Goal: Task Accomplishment & Management: Manage account settings

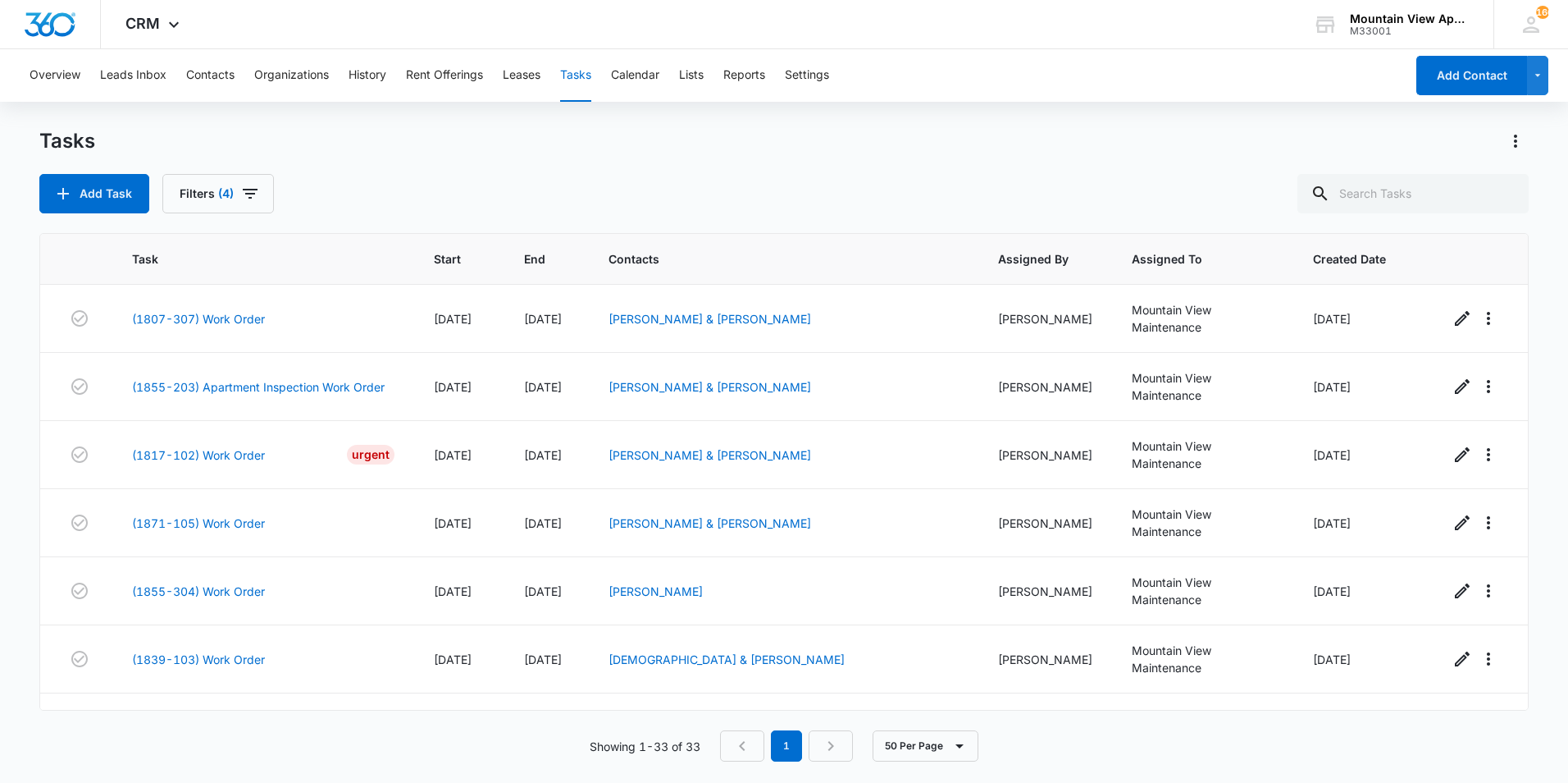
scroll to position [1585, 0]
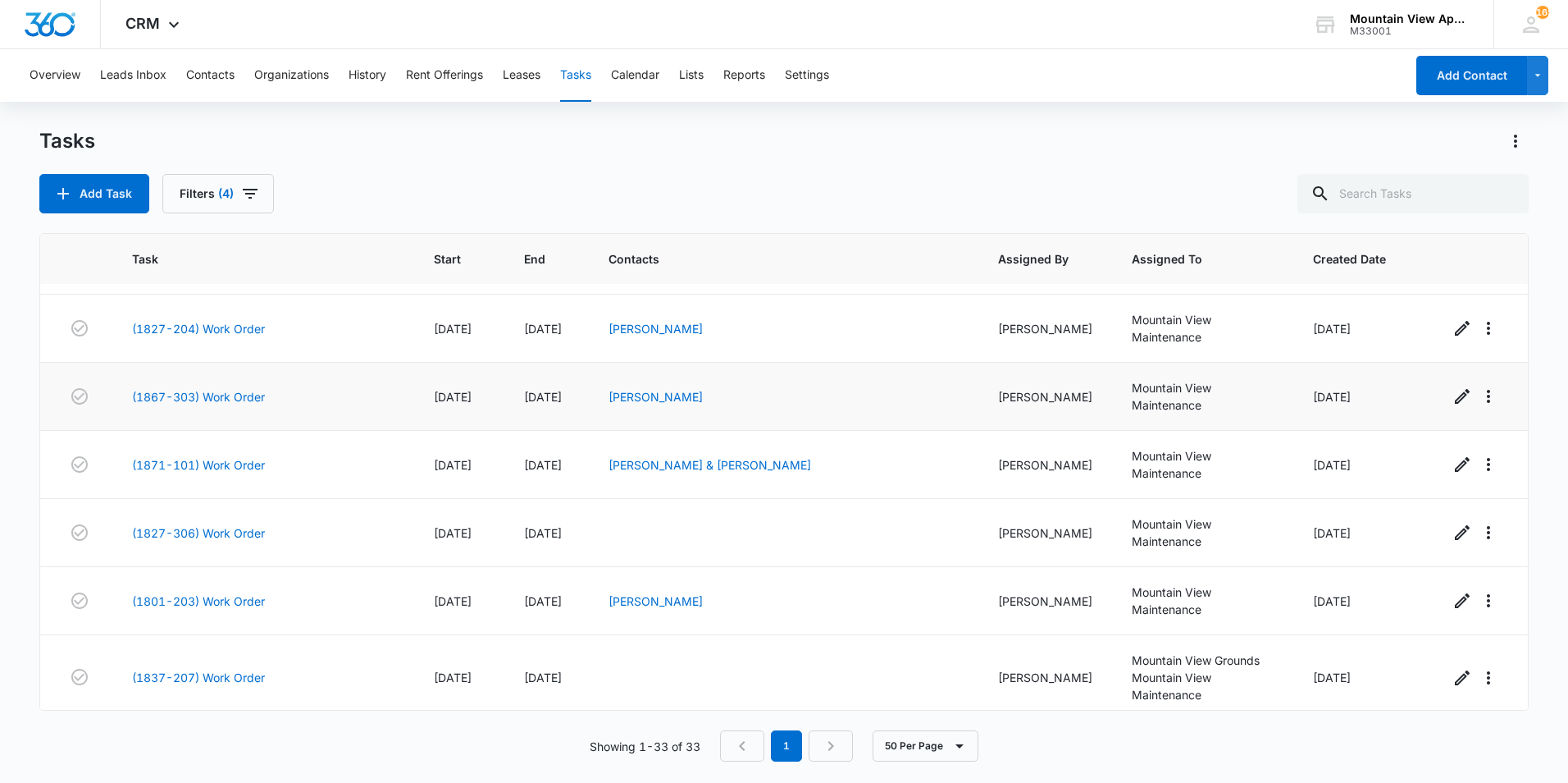
scroll to position [1149, 0]
click at [221, 591] on link "(1801-203) Work Order" at bounding box center [198, 600] width 133 height 17
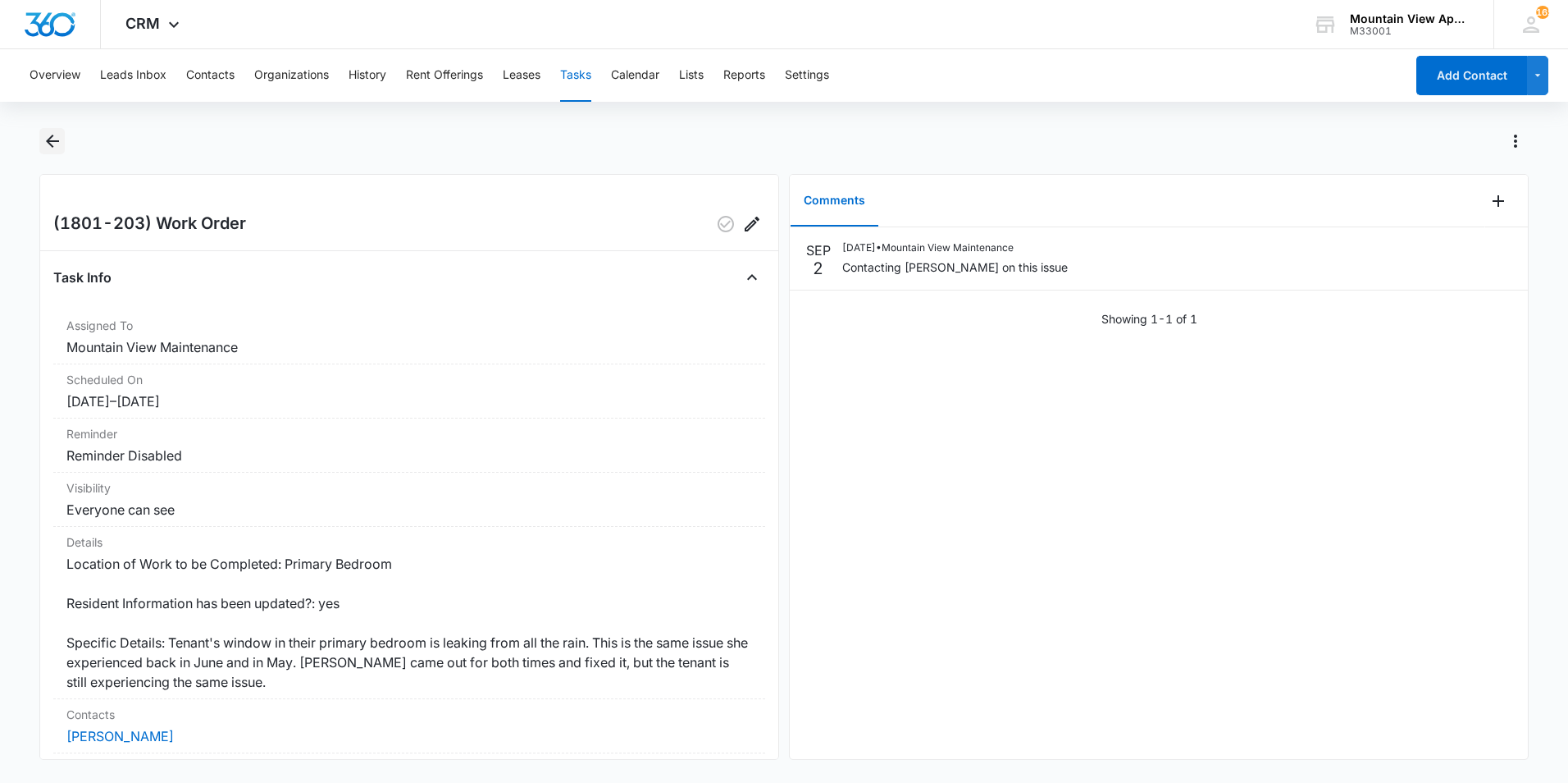
click at [52, 139] on icon "Back" at bounding box center [52, 141] width 20 height 20
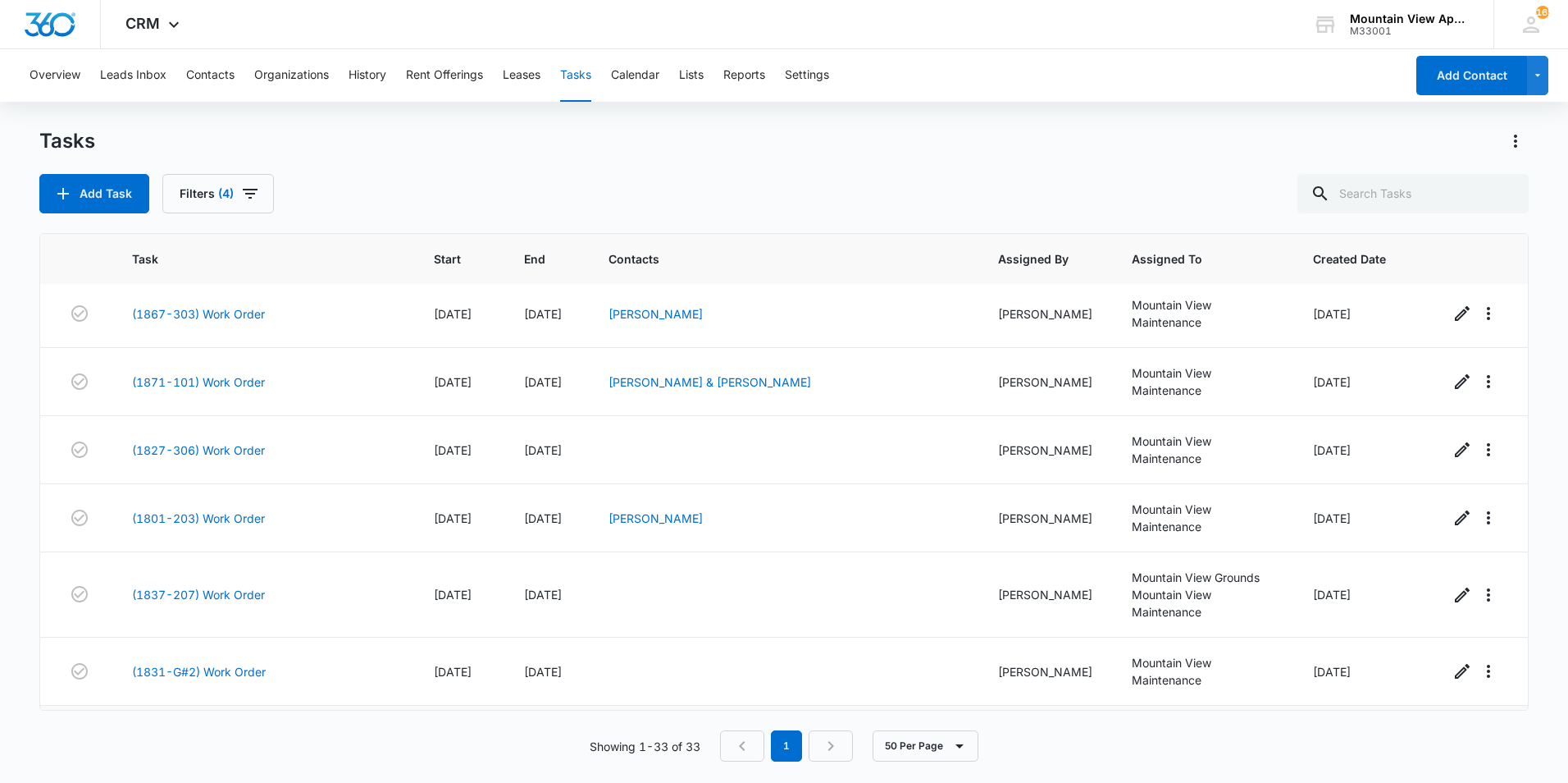
scroll to position [1585, 0]
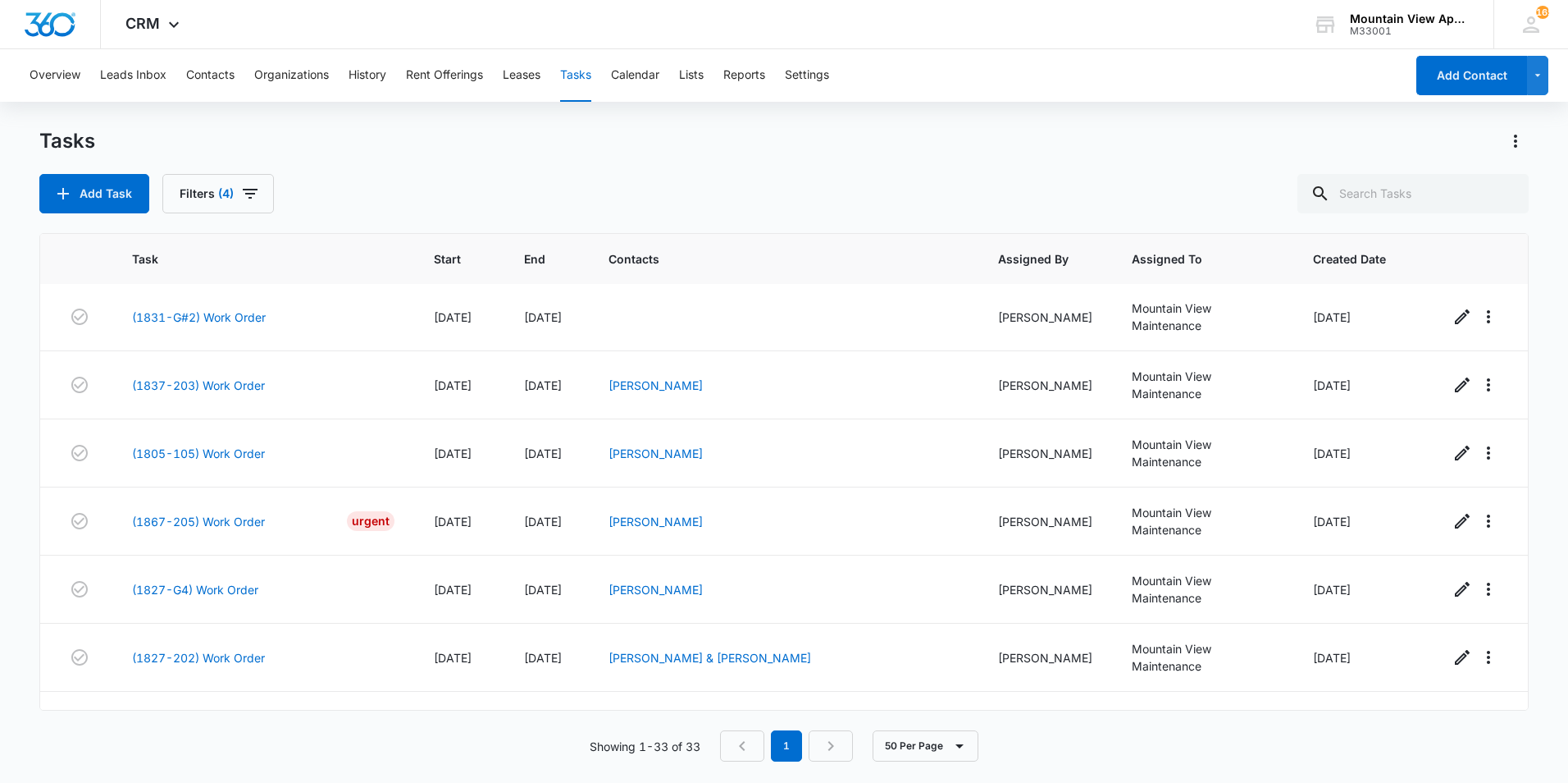
click at [690, 166] on div "Tasks Add Task Filters (4)" at bounding box center [784, 171] width 1490 height 85
click at [218, 717] on link "(1867-307) Work Order" at bounding box center [198, 725] width 133 height 17
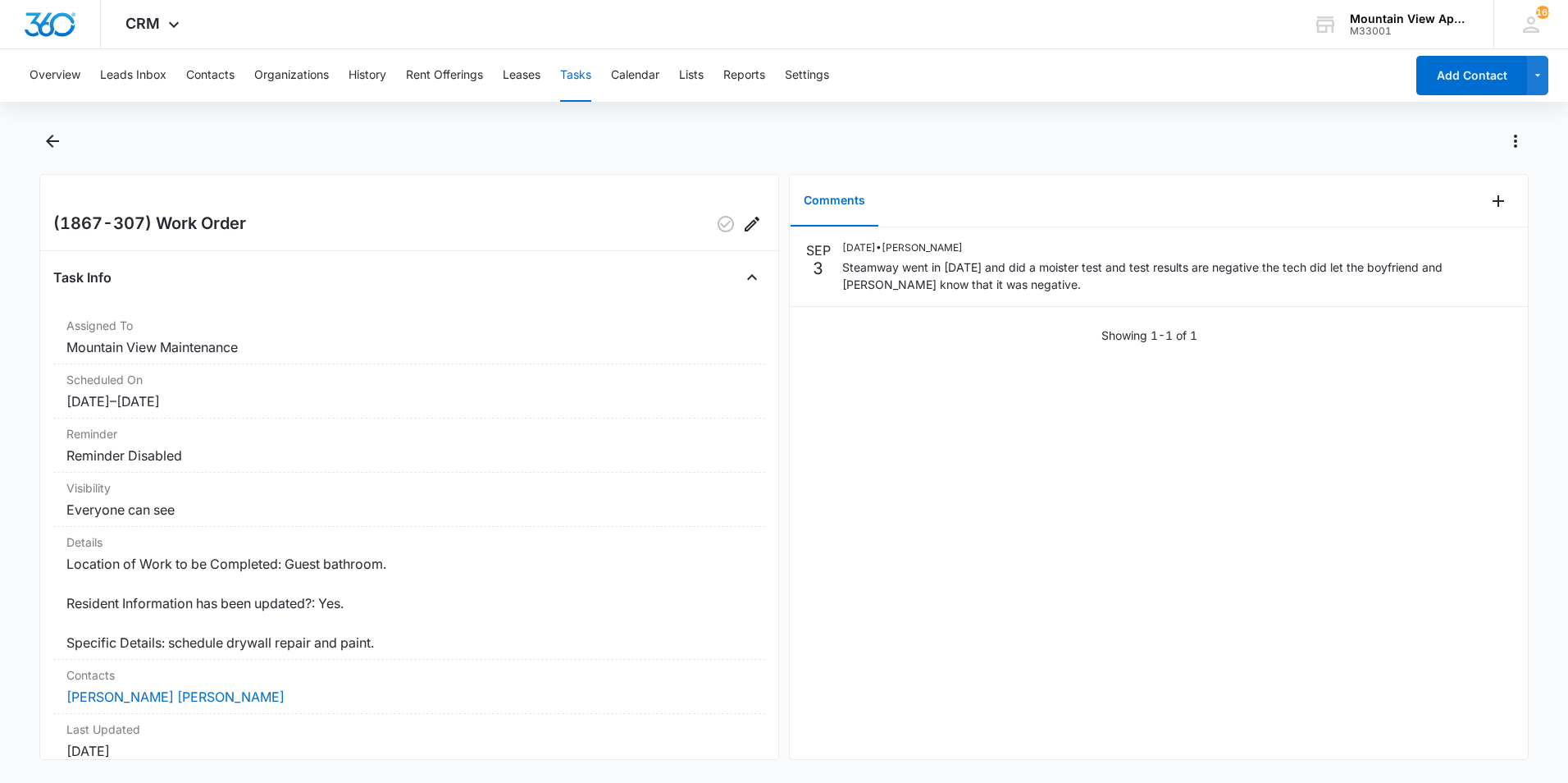
click at [22, 485] on main "(1867-307) Work Order Task Info Assigned To Mountain View Maintenance Scheduled…" at bounding box center [784, 454] width 1568 height 652
click at [25, 403] on main "(1867-307) Work Order Task Info Assigned To Mountain View Maintenance Scheduled…" at bounding box center [784, 454] width 1568 height 652
click at [644, 134] on div at bounding box center [801, 142] width 1454 height 26
click at [18, 500] on main "(1867-307) Work Order Task Info Assigned To Mountain View Maintenance Scheduled…" at bounding box center [784, 454] width 1568 height 652
click at [46, 142] on icon "Back" at bounding box center [52, 141] width 20 height 20
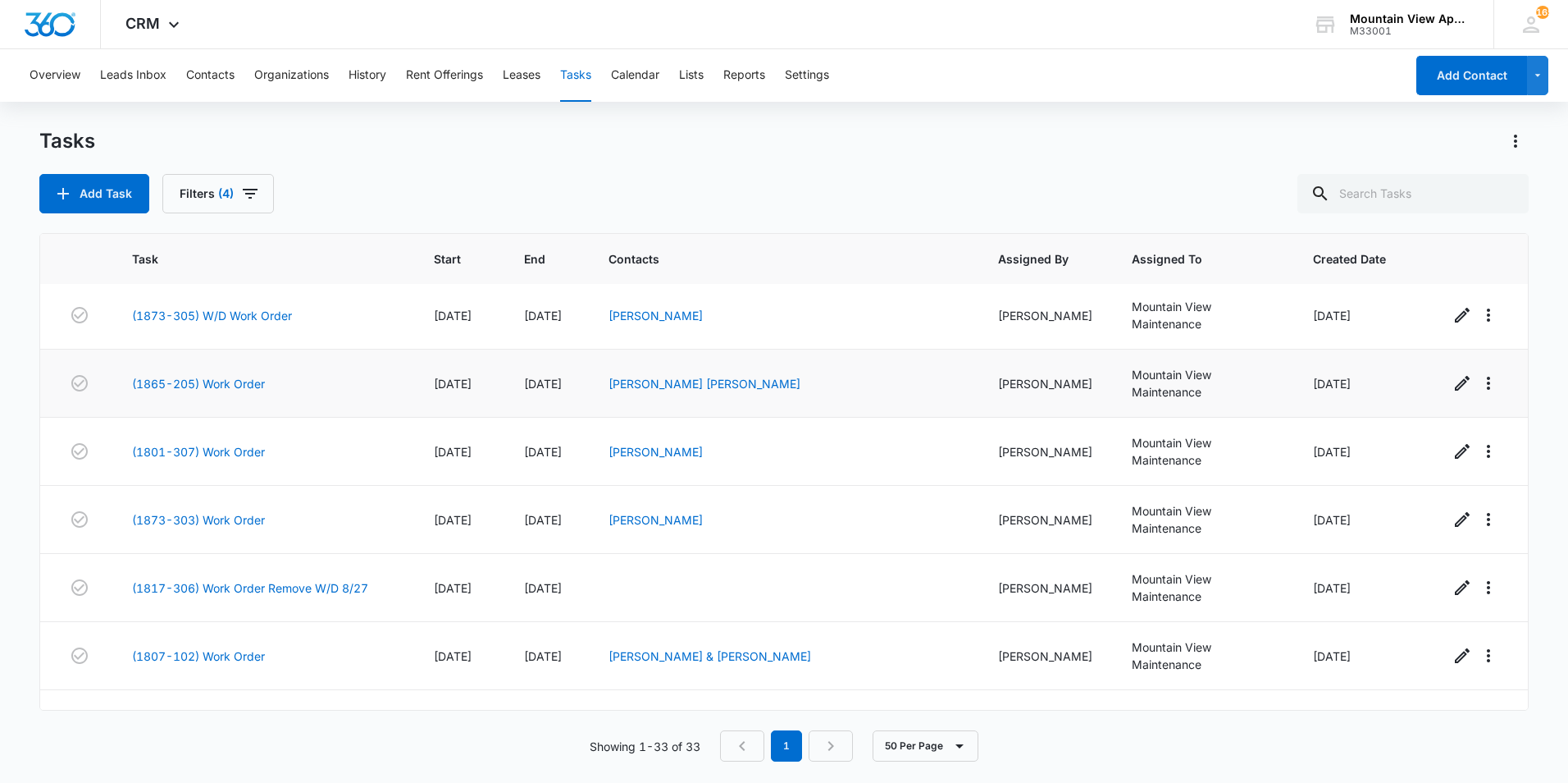
scroll to position [656, 0]
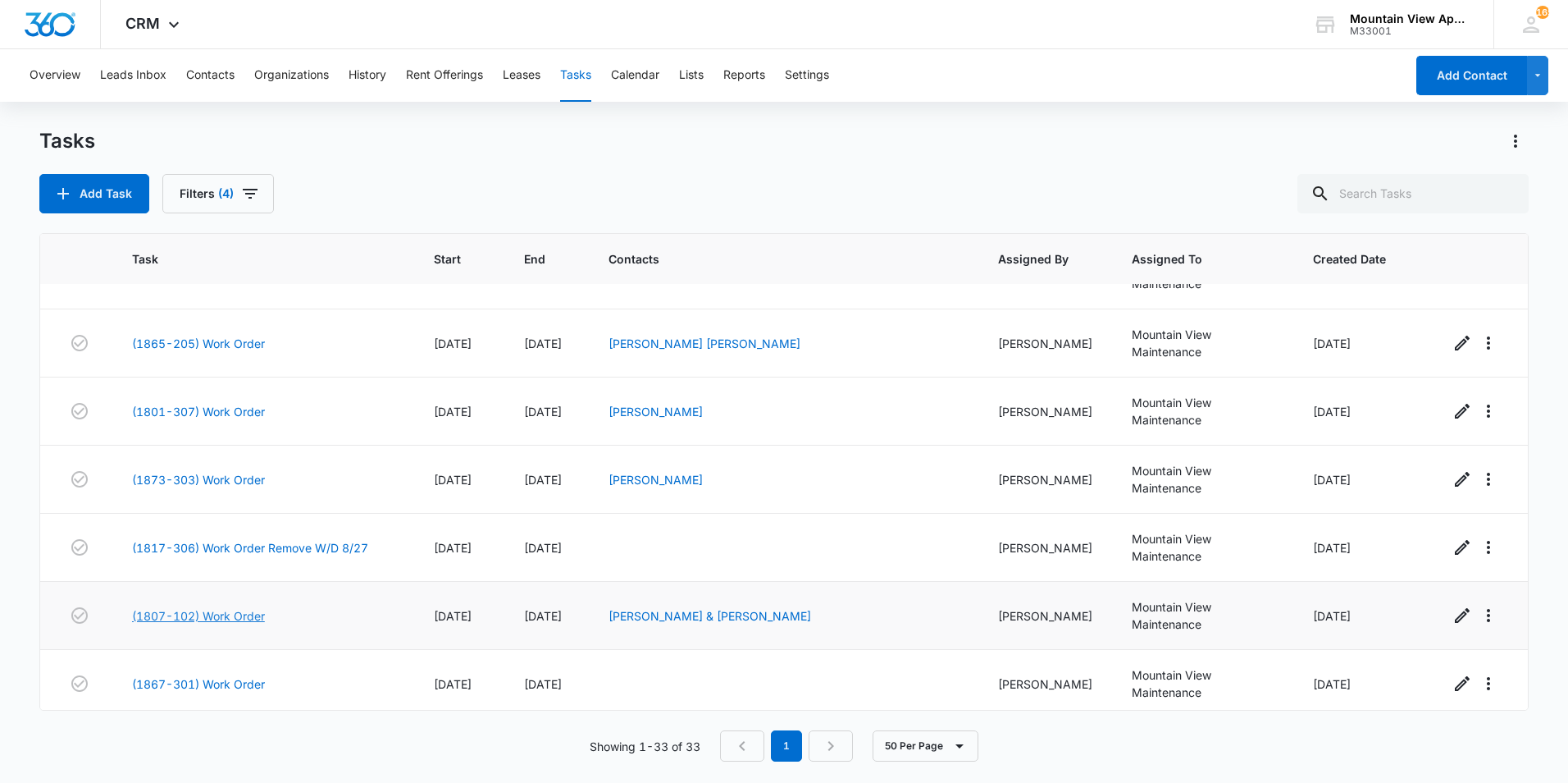
click at [236, 607] on link "(1807-102) Work Order" at bounding box center [198, 616] width 133 height 17
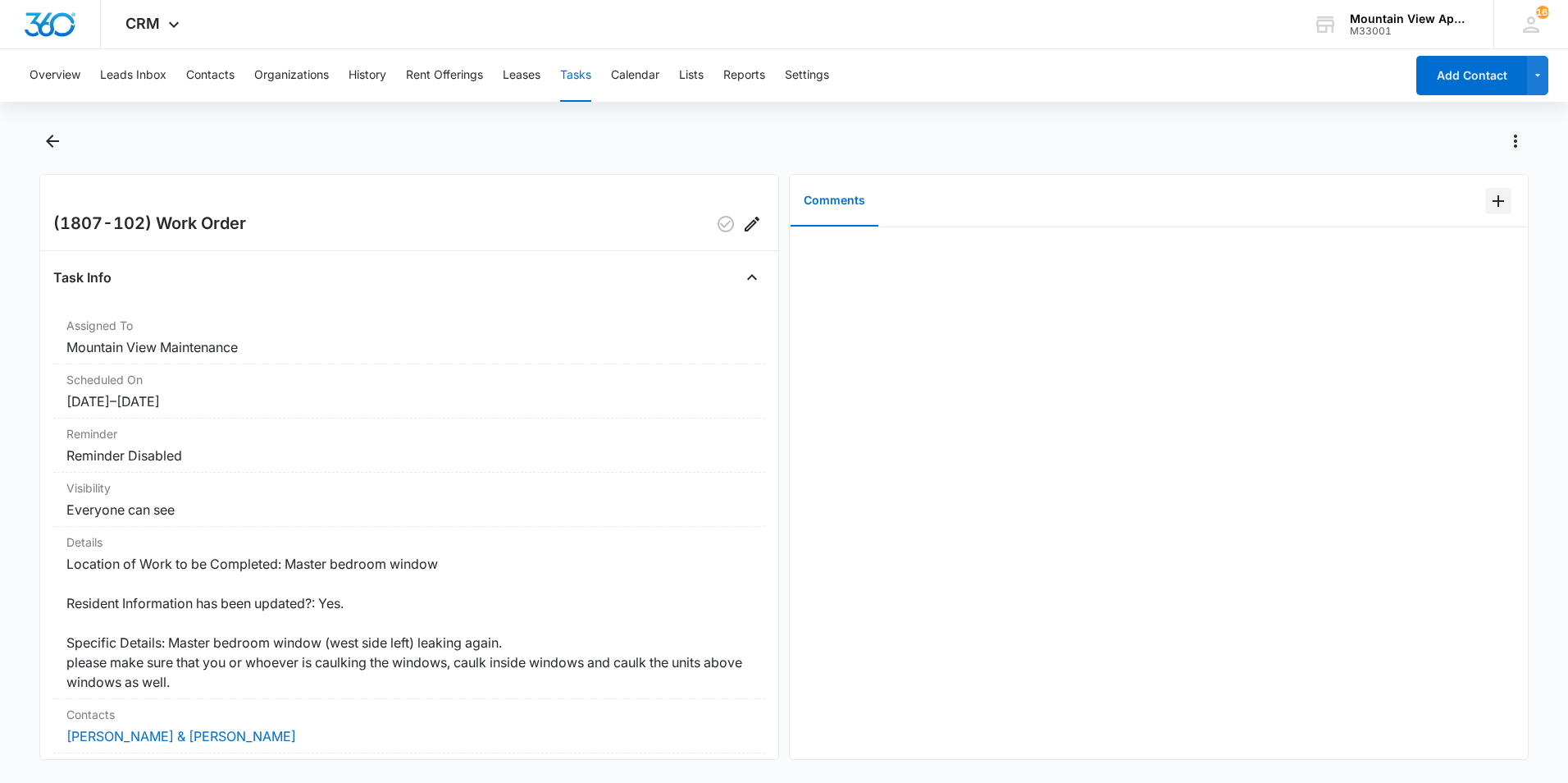
click at [1489, 203] on icon "Add Comment" at bounding box center [1498, 200] width 20 height 20
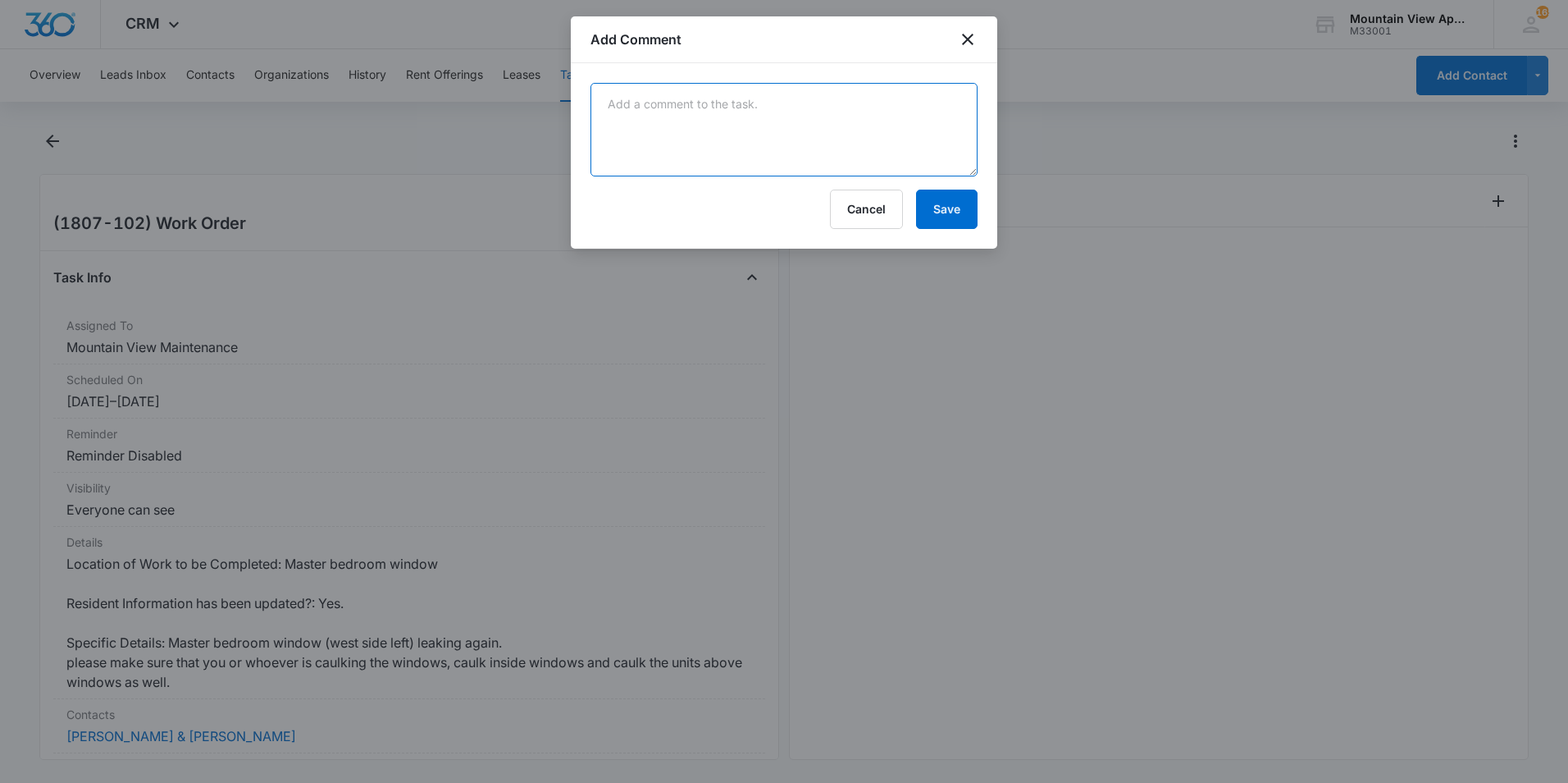
click at [885, 122] on textarea at bounding box center [784, 129] width 387 height 94
type textarea "Manny's crew came and took care of this window."
click at [950, 215] on button "Save" at bounding box center [946, 210] width 61 height 40
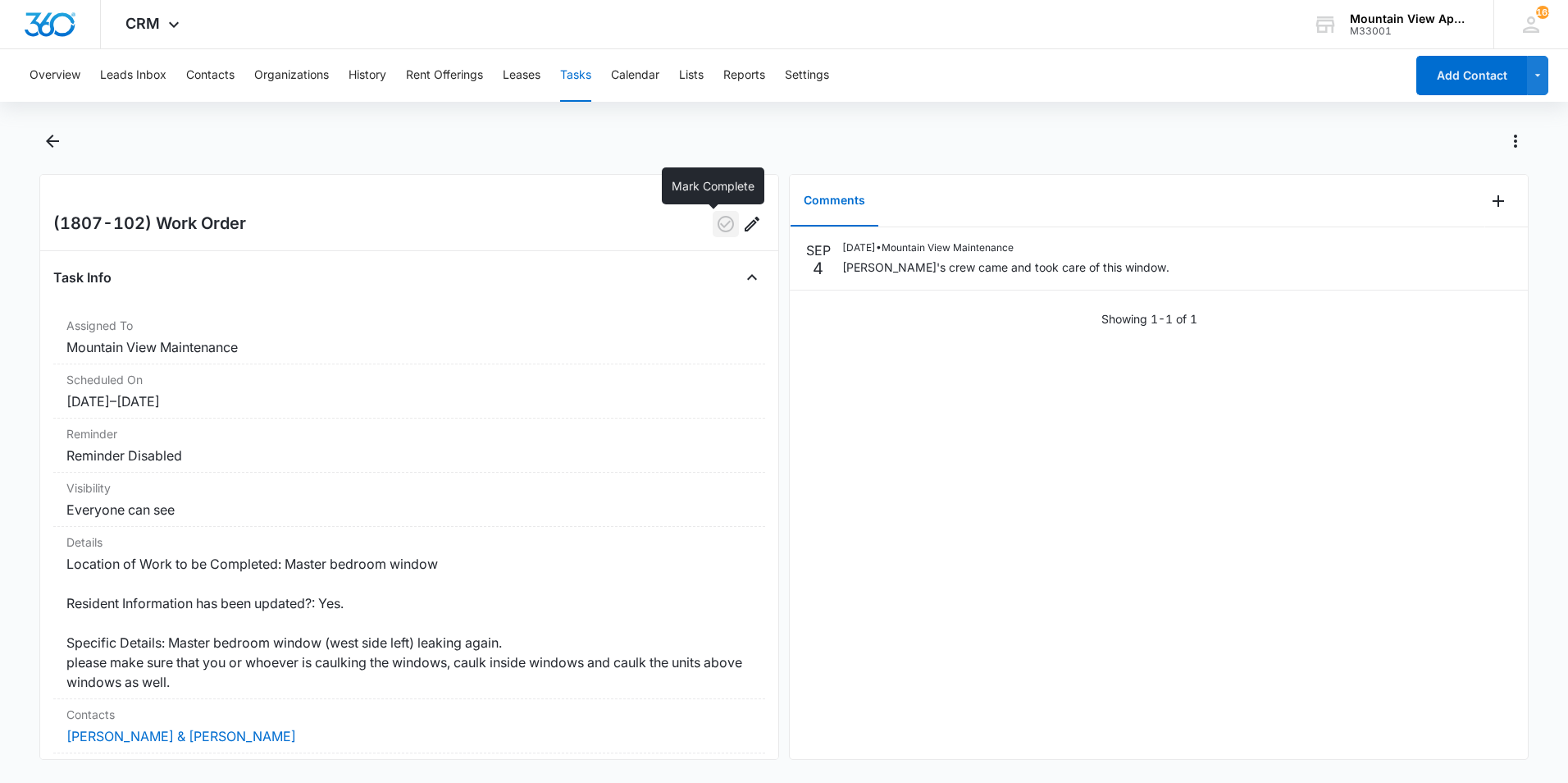
click at [716, 225] on icon "button" at bounding box center [725, 224] width 20 height 20
click at [45, 144] on icon "Back" at bounding box center [52, 141] width 20 height 20
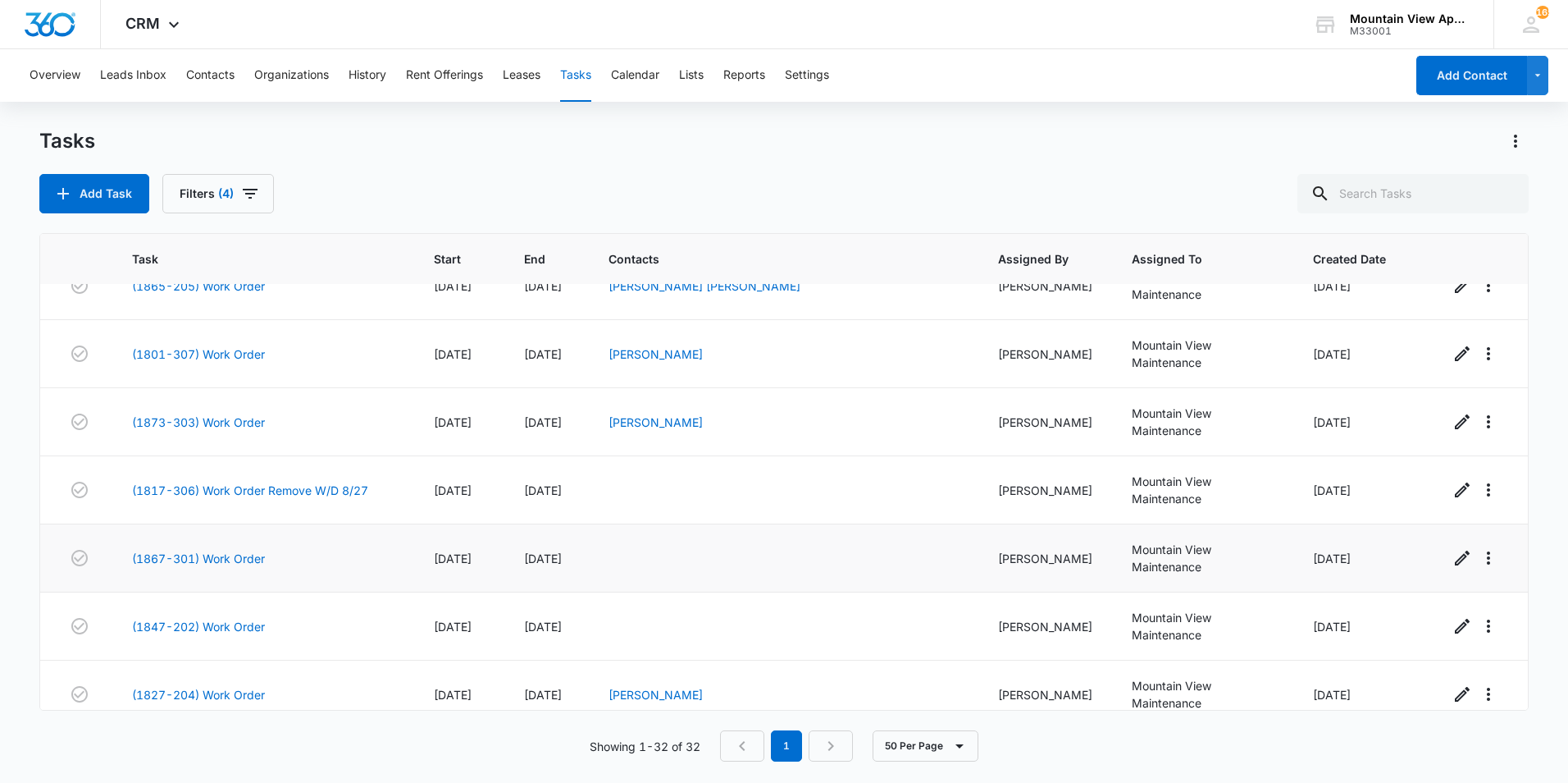
scroll to position [739, 0]
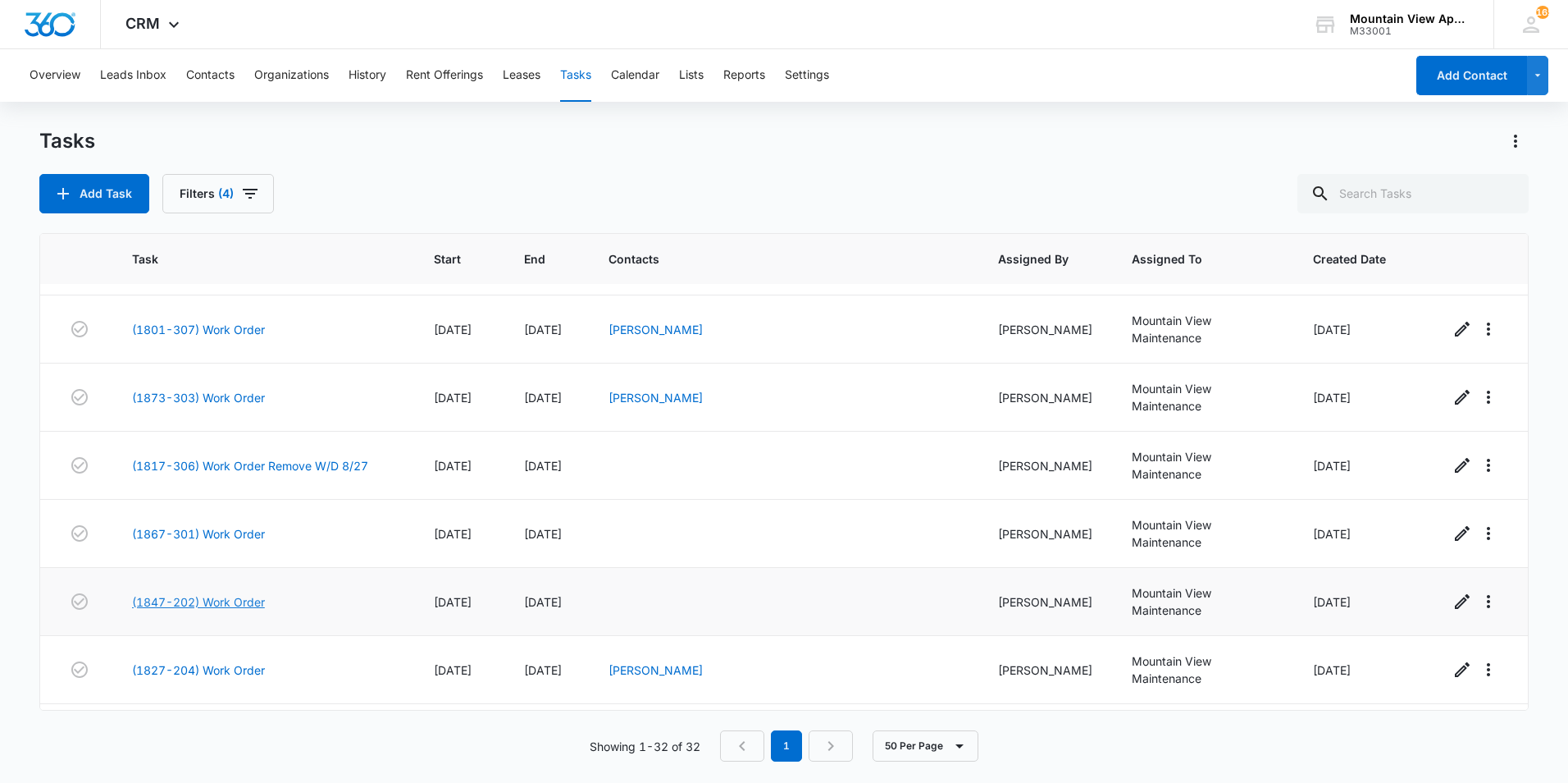
click at [241, 593] on link "(1847-202) Work Order" at bounding box center [198, 602] width 133 height 17
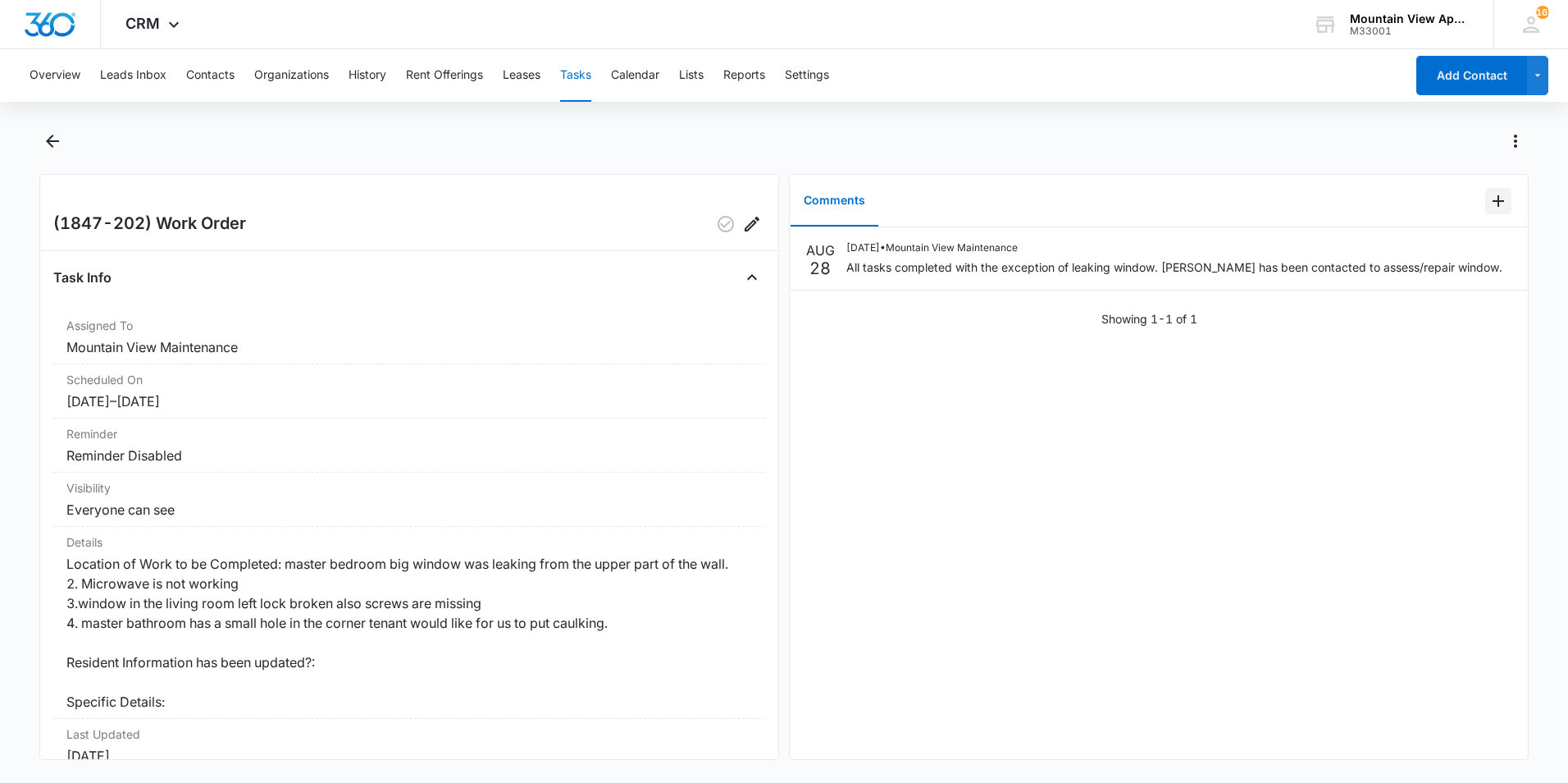
click at [1489, 206] on icon "Add Comment" at bounding box center [1498, 200] width 20 height 20
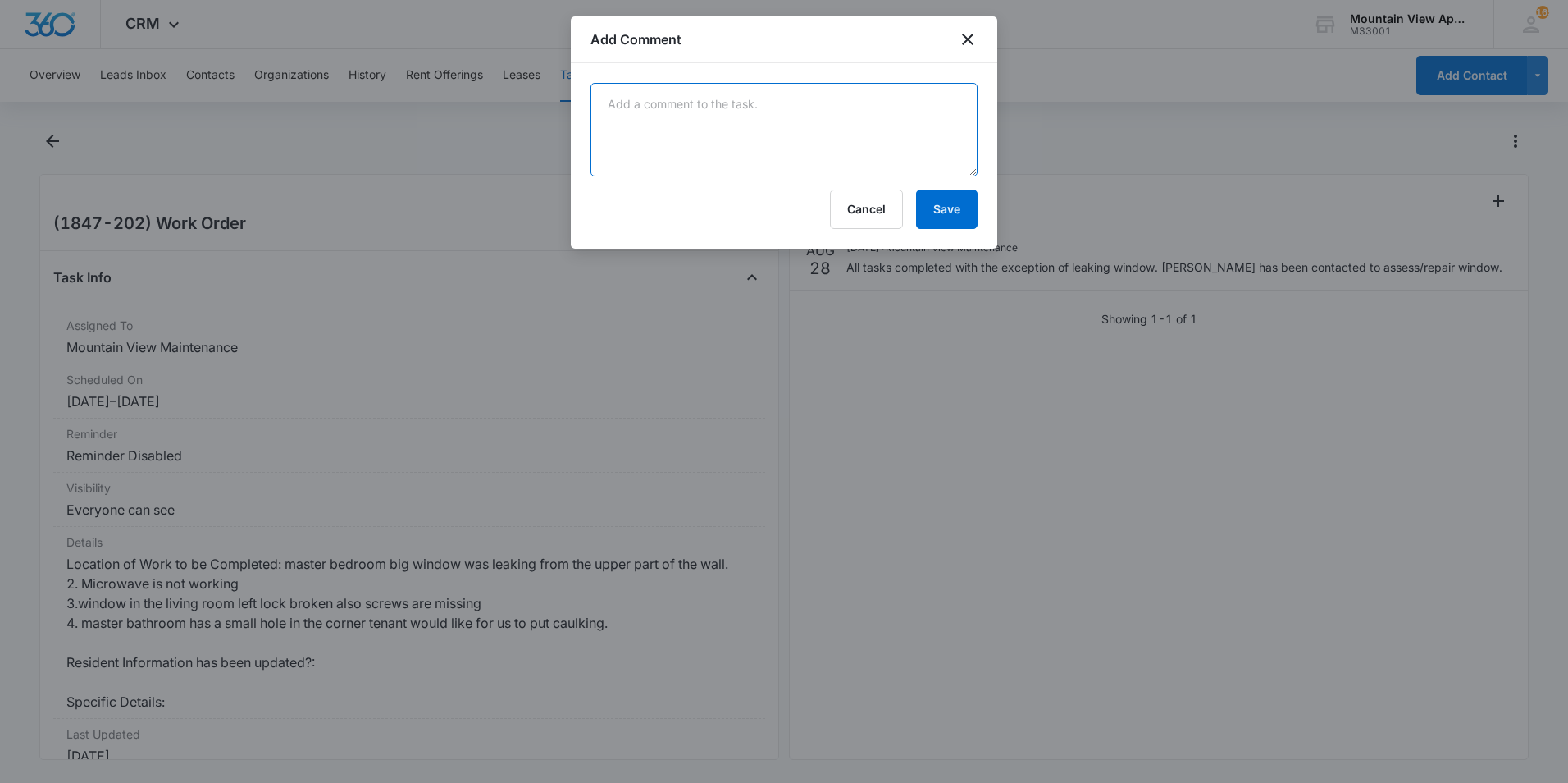
drag, startPoint x: 902, startPoint y: 134, endPoint x: 893, endPoint y: 131, distance: 9.5
click at [902, 134] on textarea at bounding box center [784, 129] width 387 height 94
type textarea "Manny and crew took care of the leaking window."
click at [933, 211] on button "Save" at bounding box center [946, 210] width 61 height 40
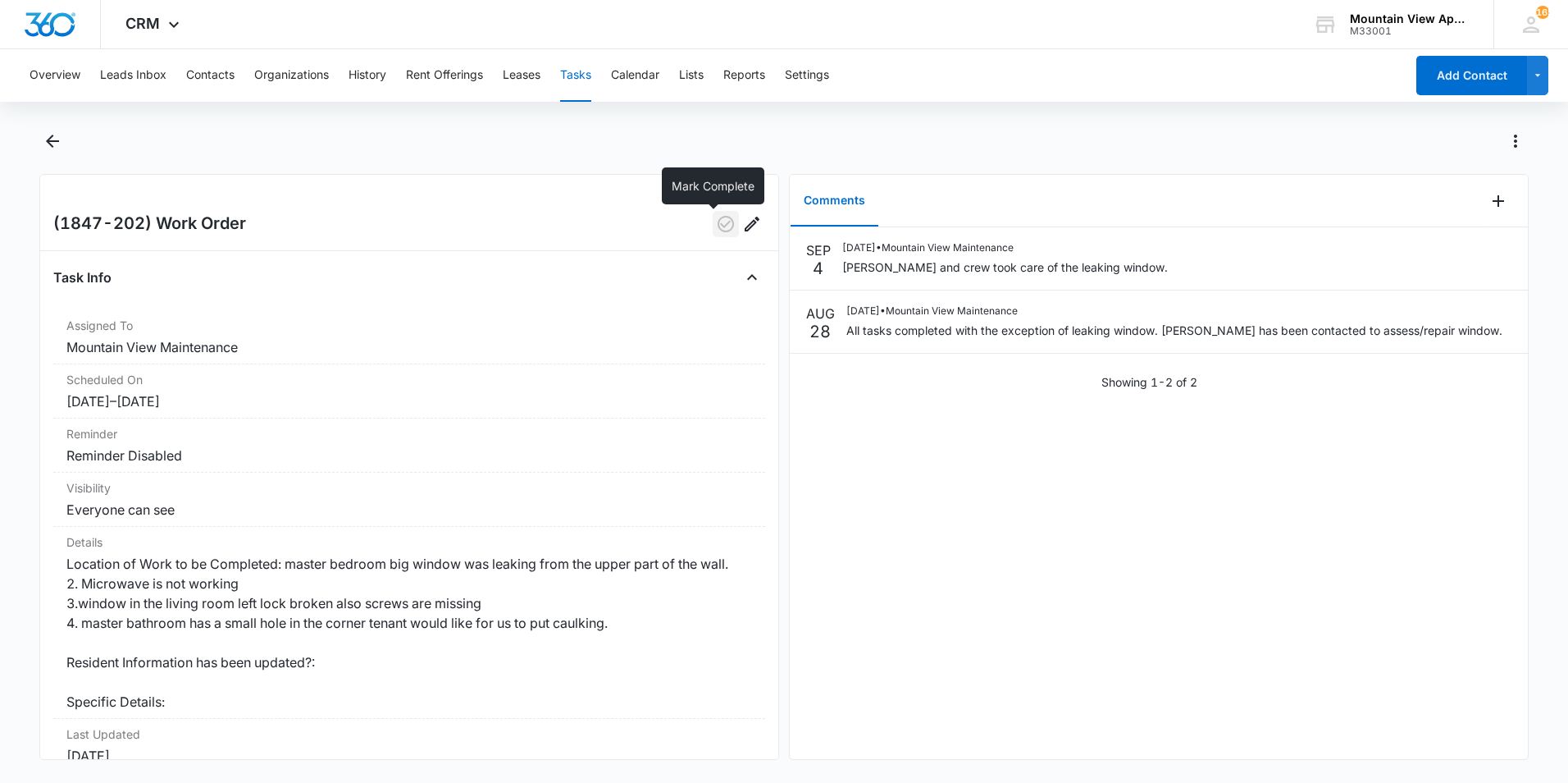
click at [716, 229] on icon "button" at bounding box center [725, 224] width 20 height 20
click at [56, 138] on icon "Back" at bounding box center [52, 141] width 20 height 20
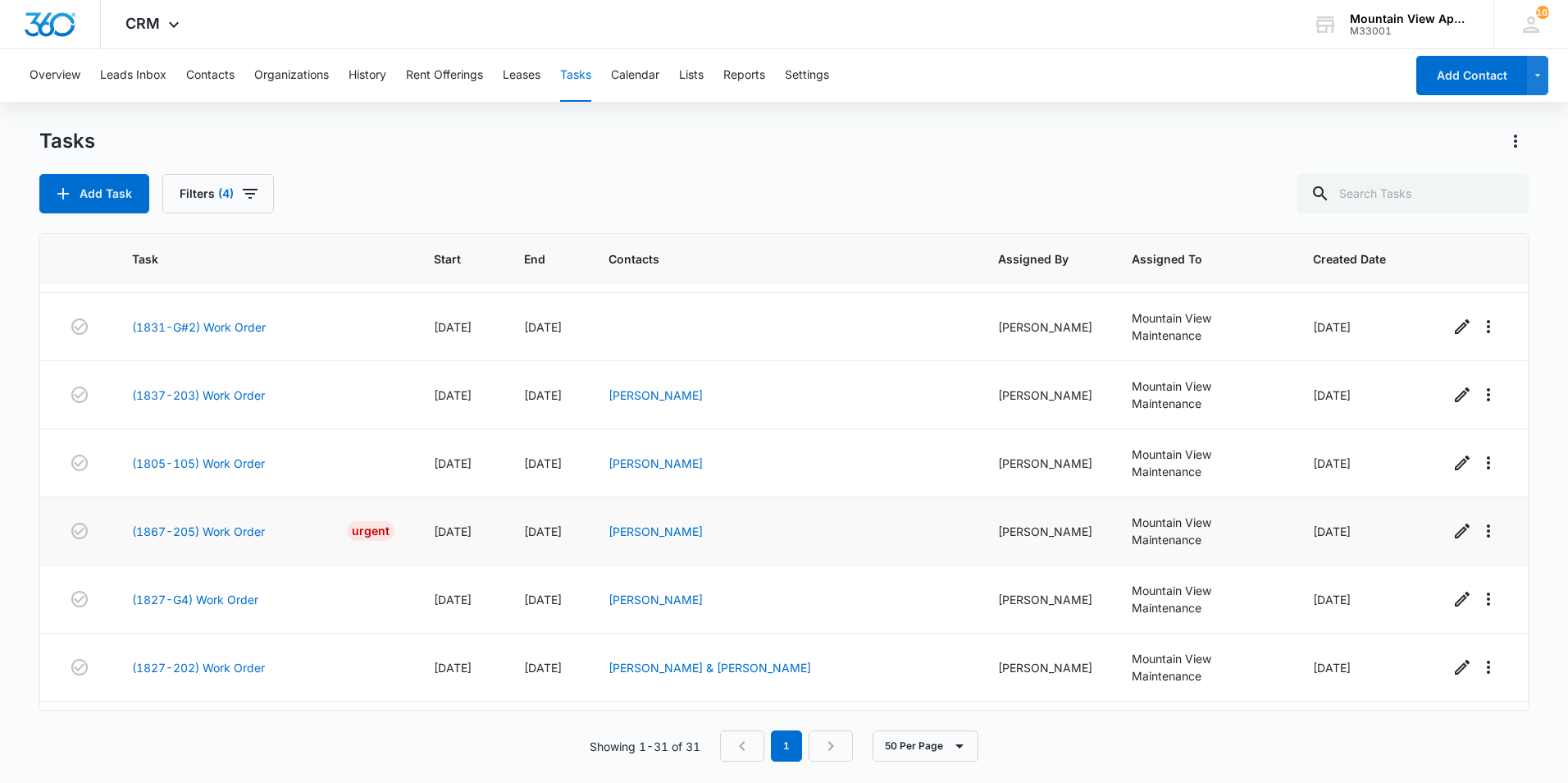
scroll to position [1464, 0]
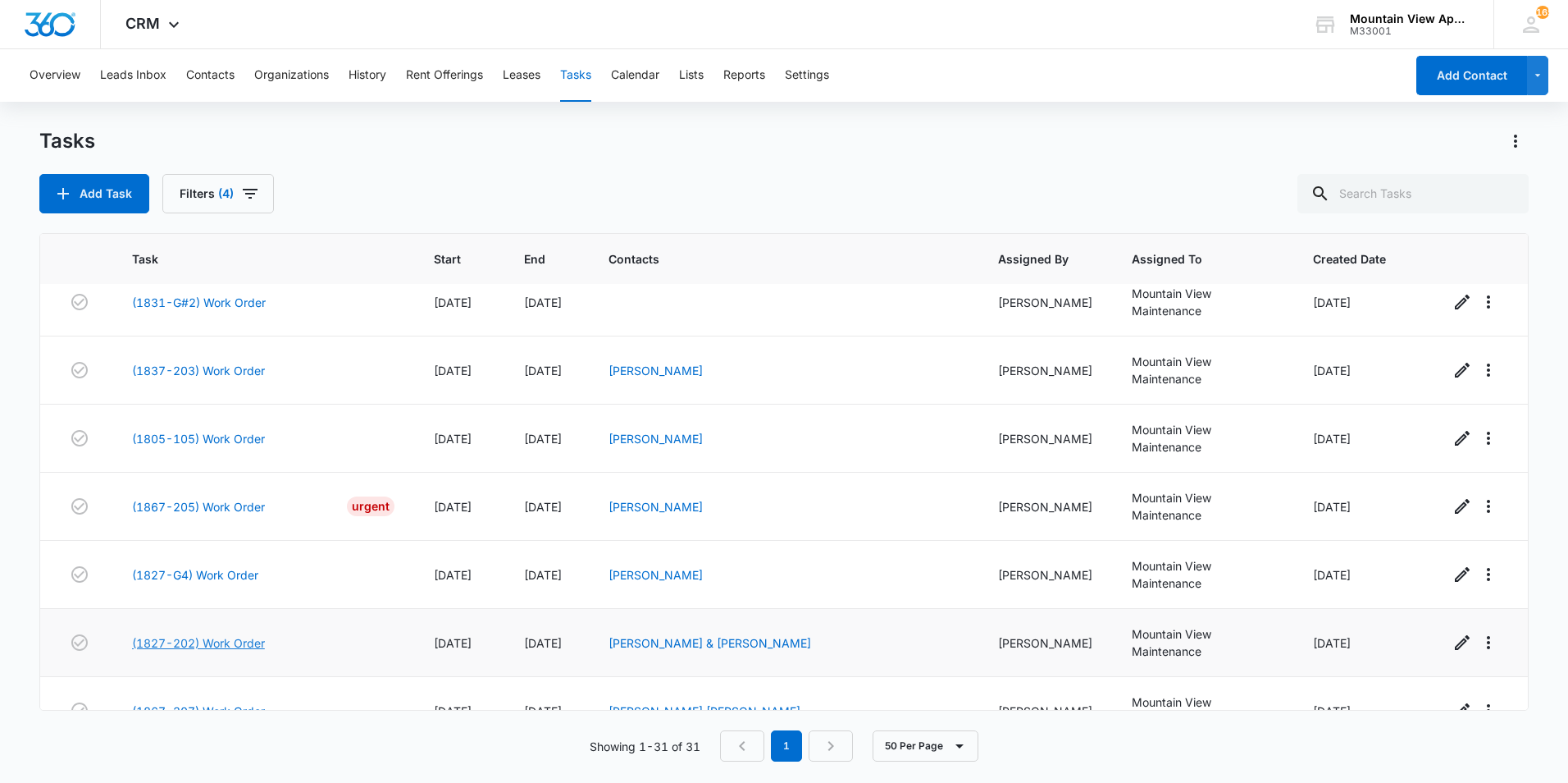
click at [202, 635] on link "(1827-202) Work Order" at bounding box center [198, 643] width 133 height 17
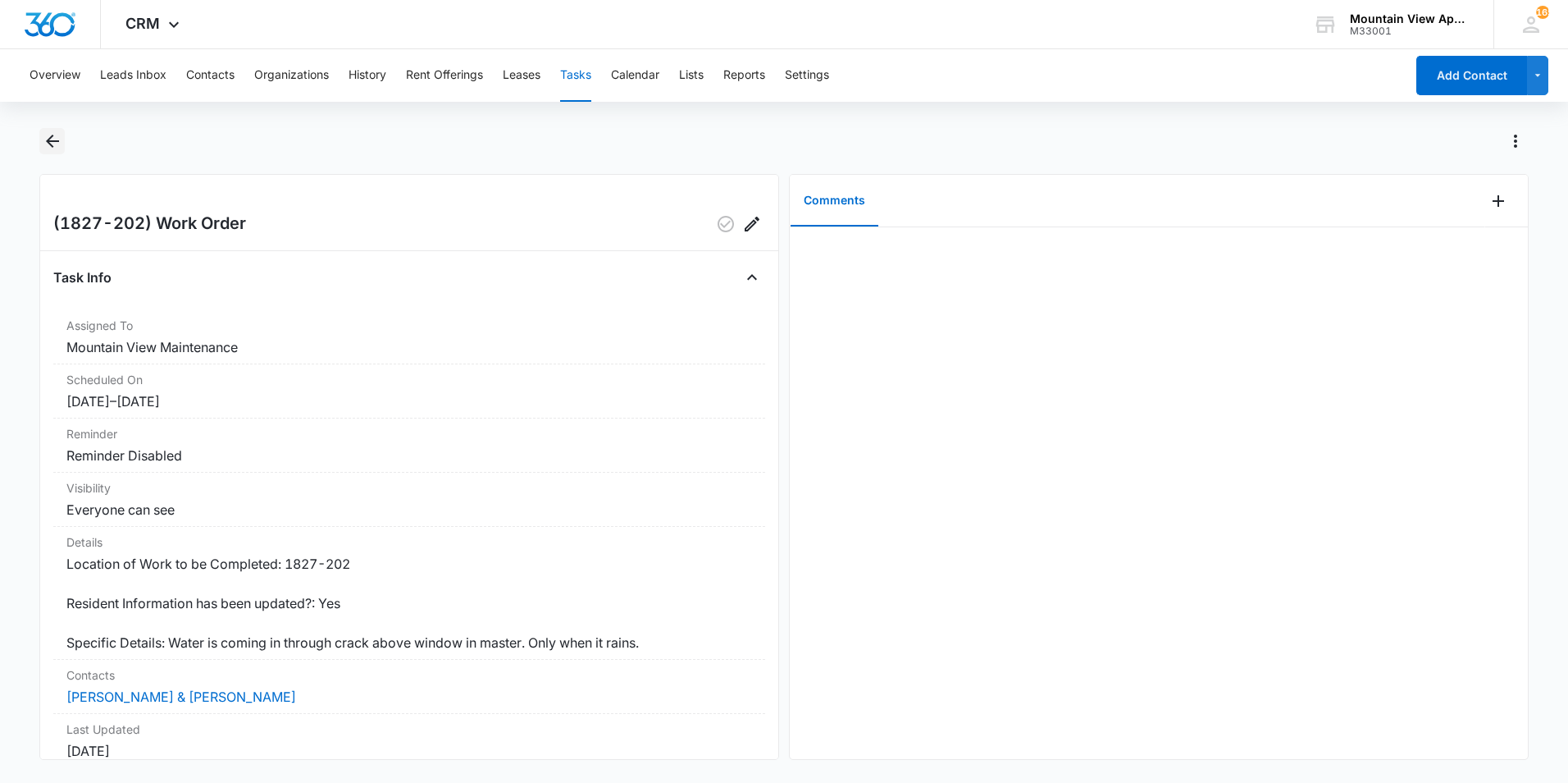
click at [52, 145] on icon "Back" at bounding box center [52, 141] width 20 height 20
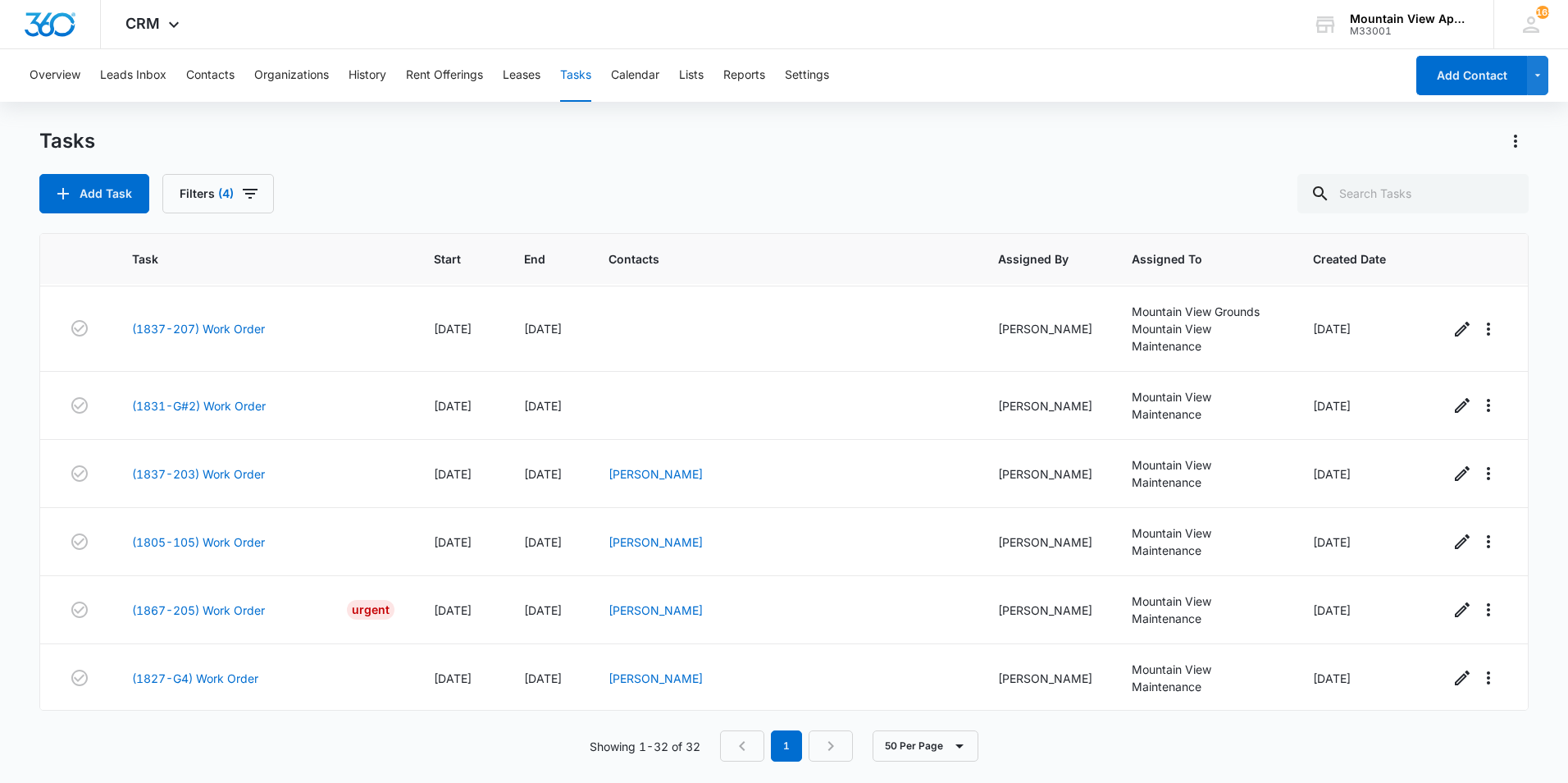
scroll to position [1442, 0]
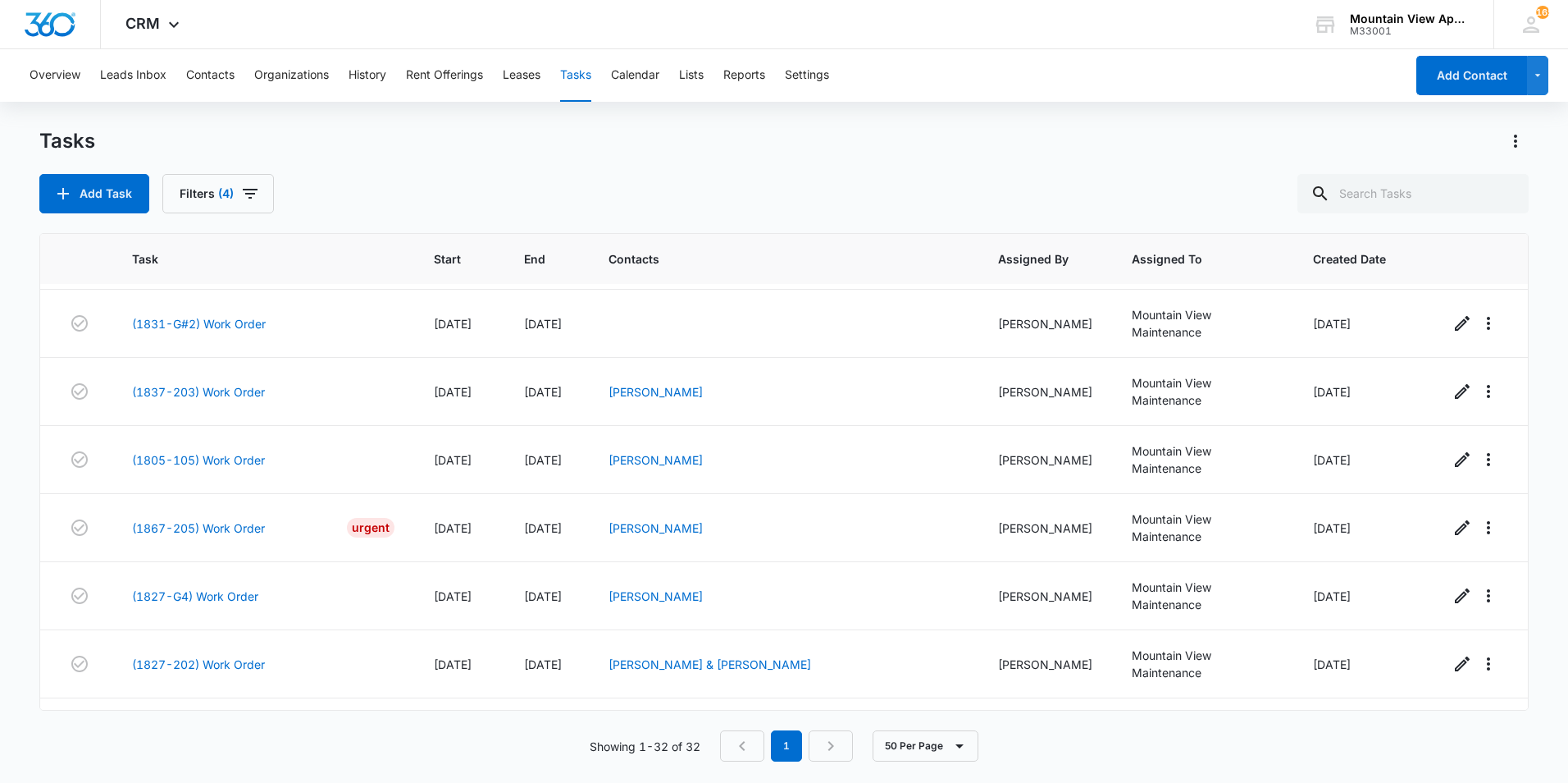
click at [21, 431] on main "Tasks Add Task Filters (4) Task Start End Contacts Assigned By Assigned To Crea…" at bounding box center [784, 455] width 1568 height 654
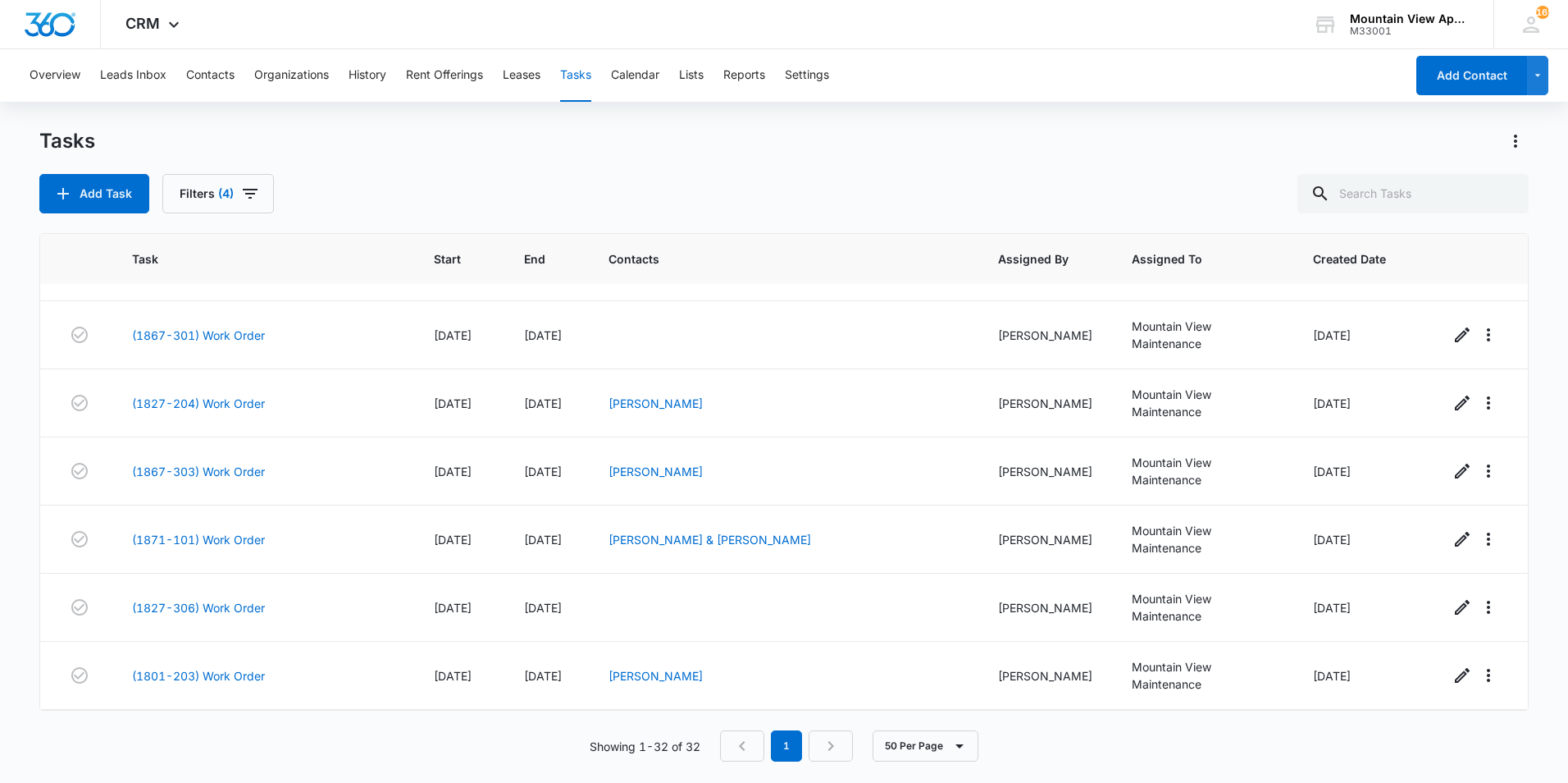
scroll to position [950, 0]
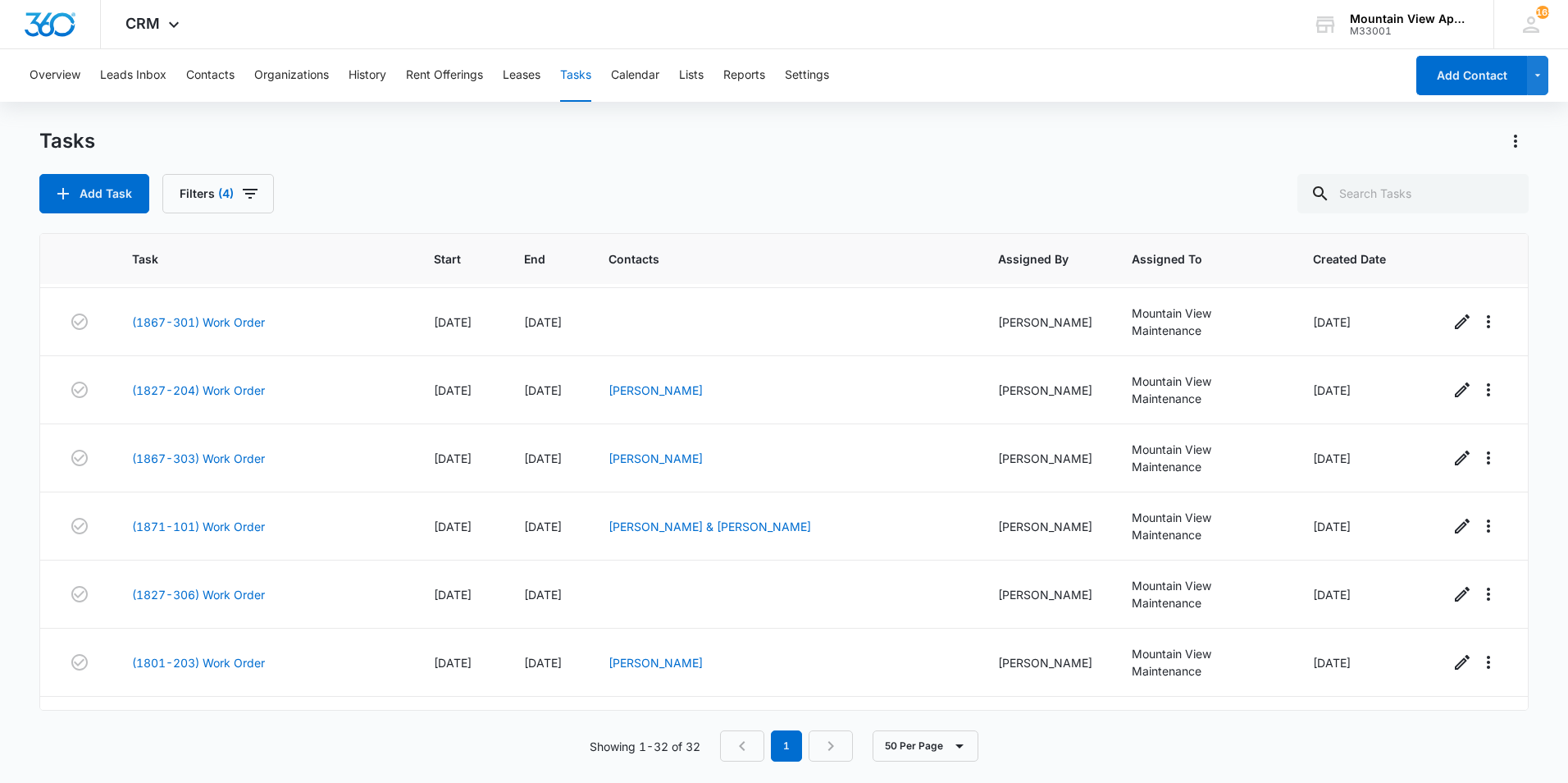
click at [6, 127] on div "Overview Leads Inbox Contacts Organizations History Rent Offerings Leases Tasks…" at bounding box center [784, 415] width 1568 height 732
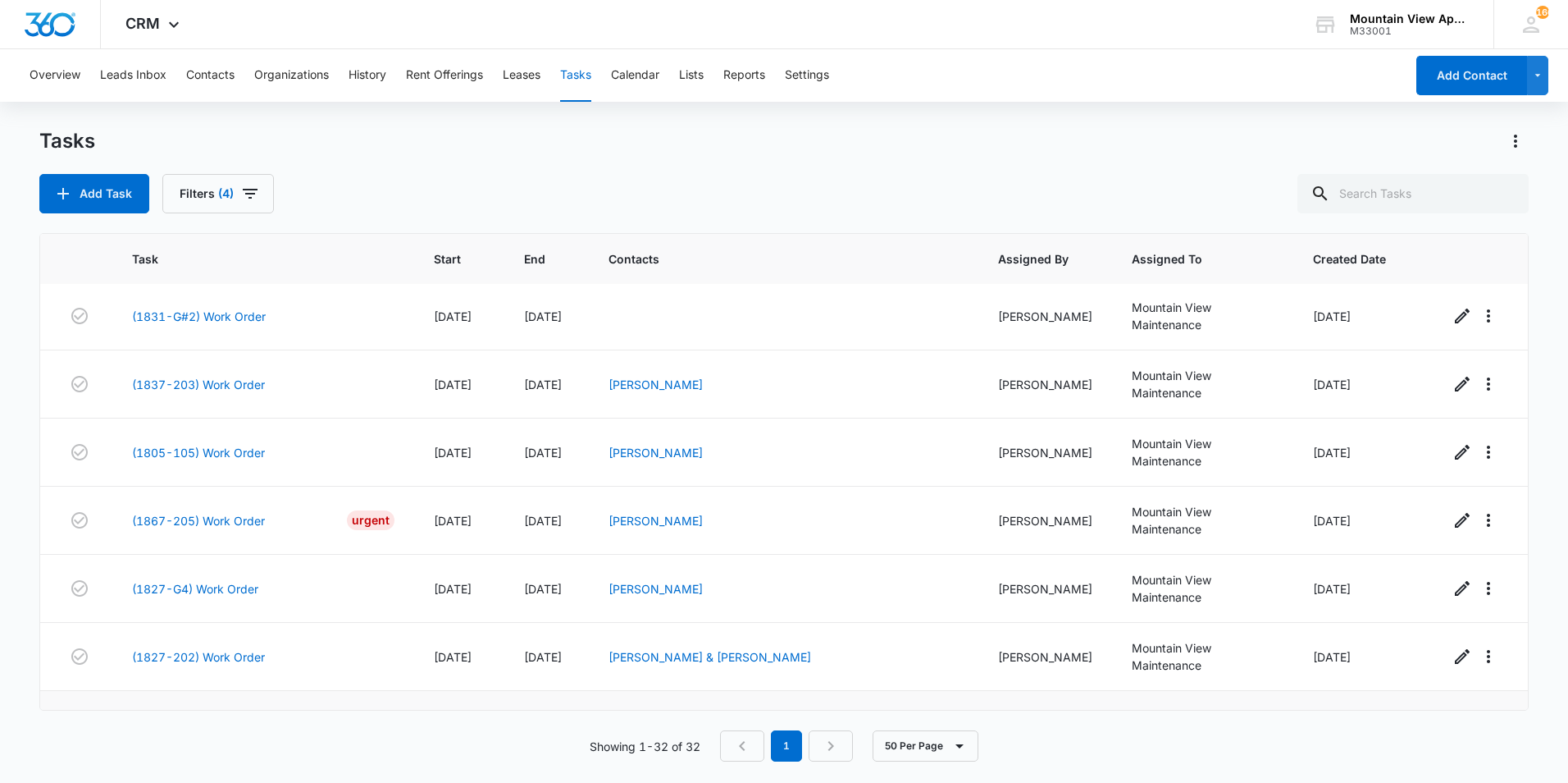
scroll to position [1524, 0]
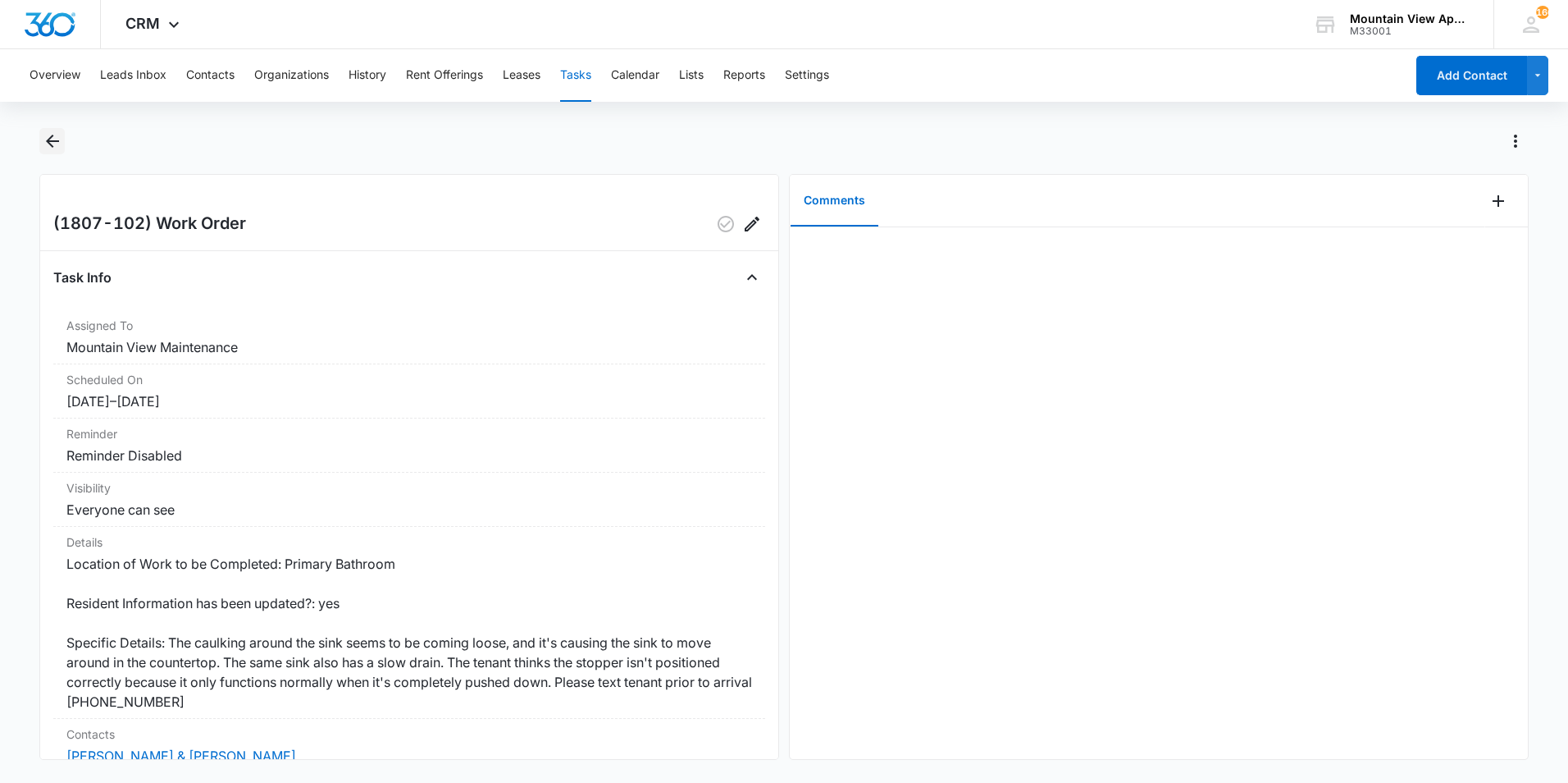
click at [51, 141] on icon "Back" at bounding box center [53, 141] width 13 height 13
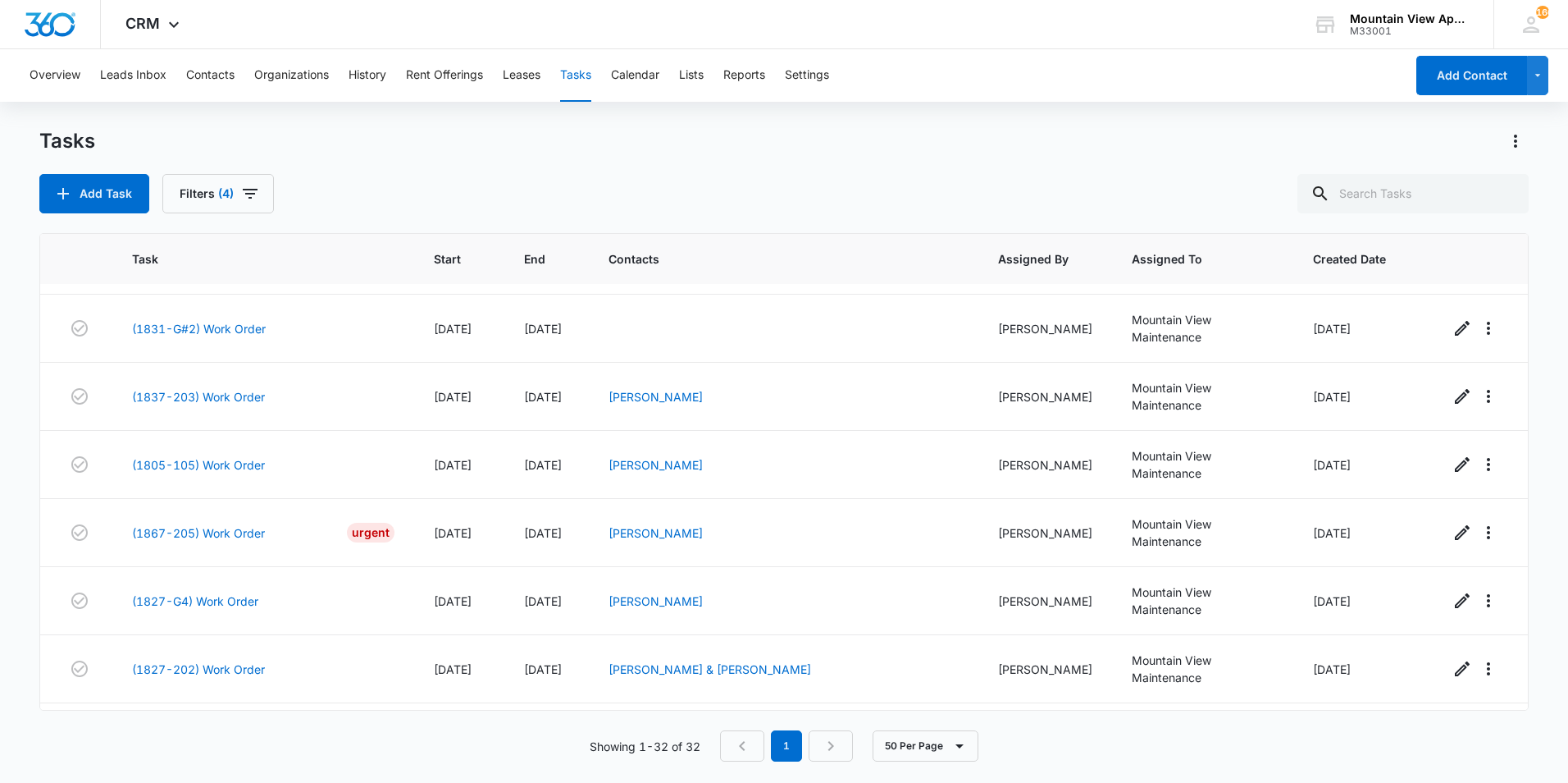
scroll to position [1524, 0]
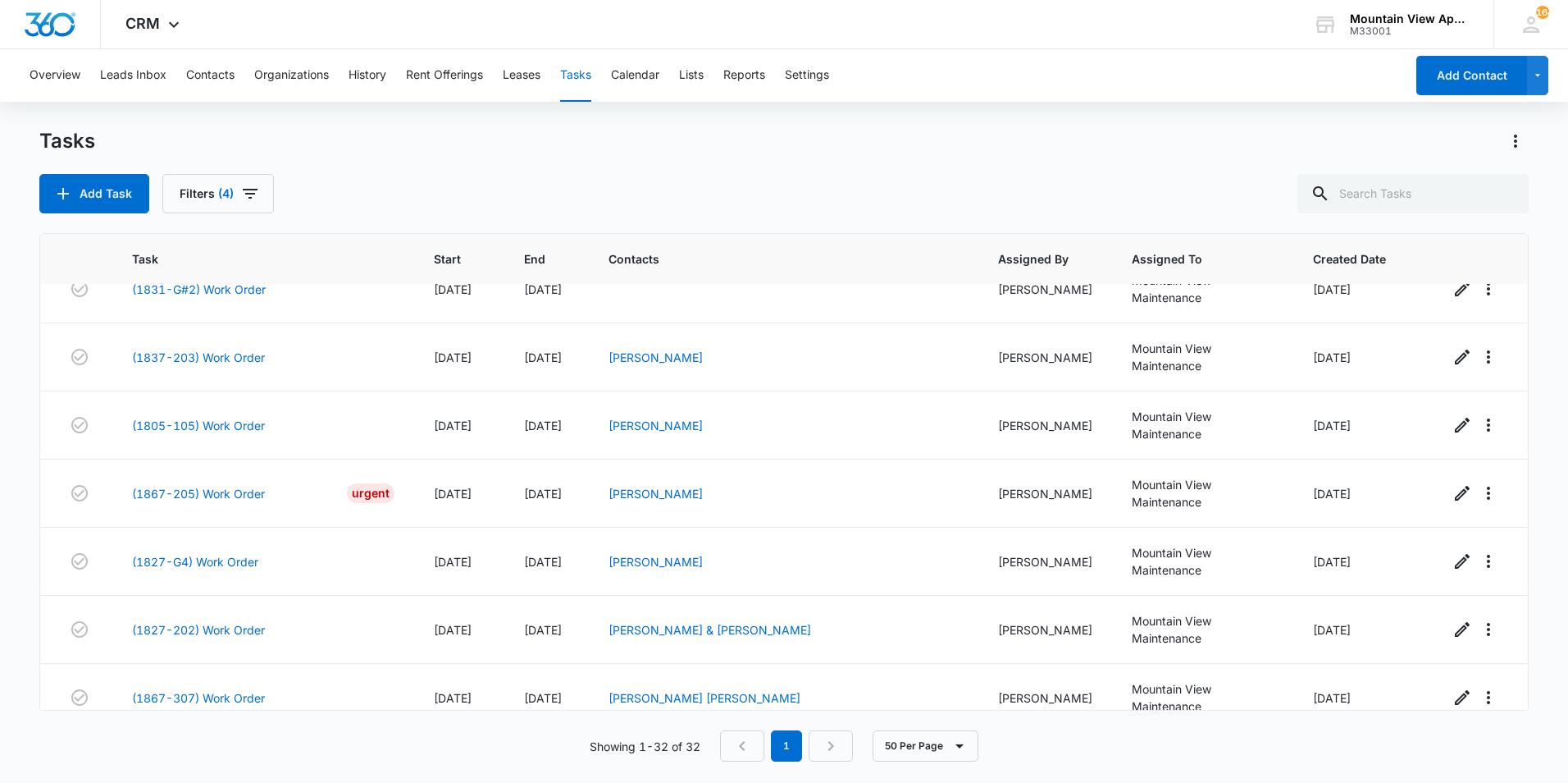
scroll to position [1524, 0]
